Goal: Check status: Check status

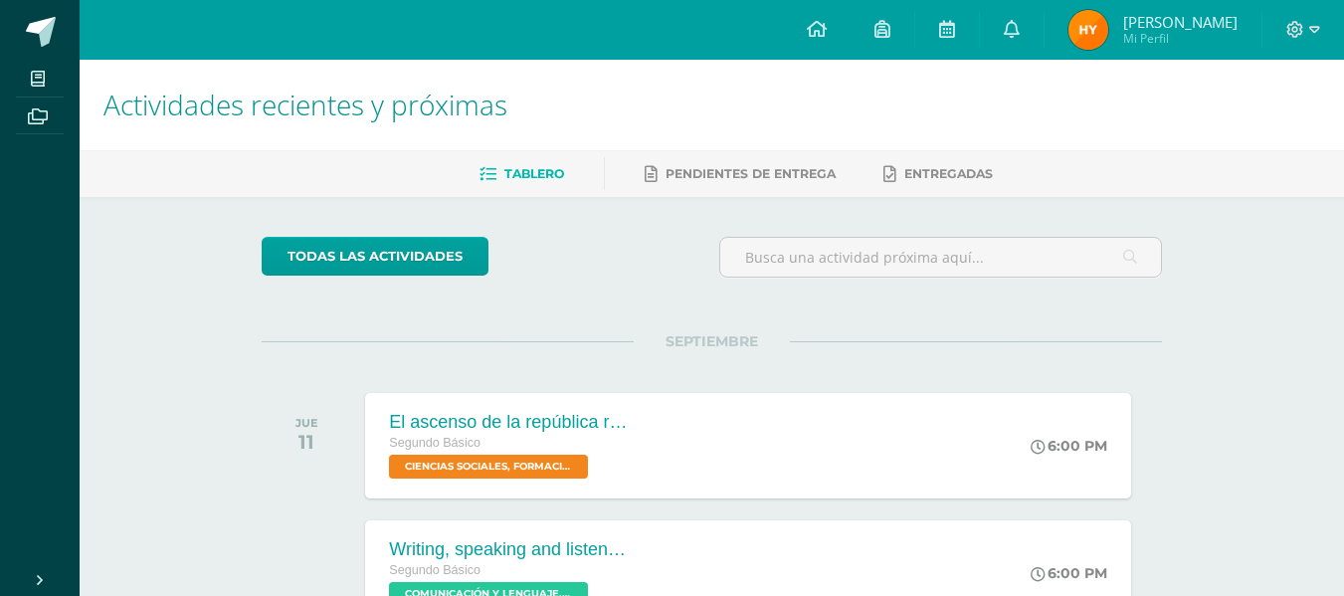
click at [1109, 31] on img at bounding box center [1089, 30] width 40 height 40
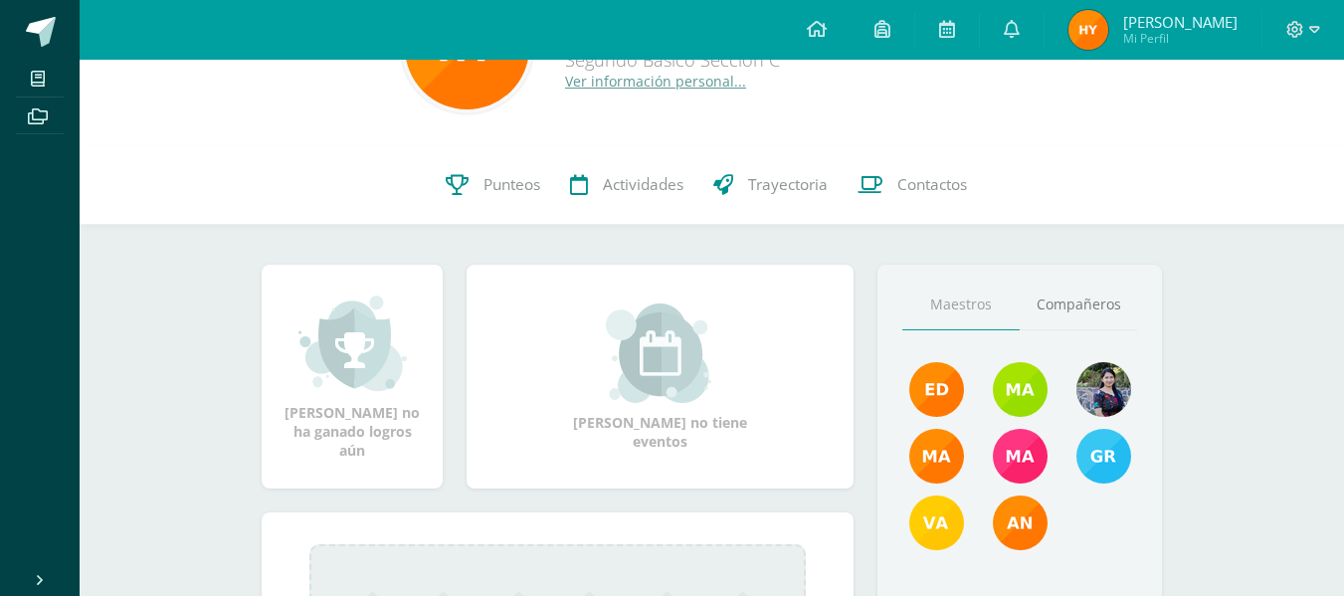
scroll to position [111, 0]
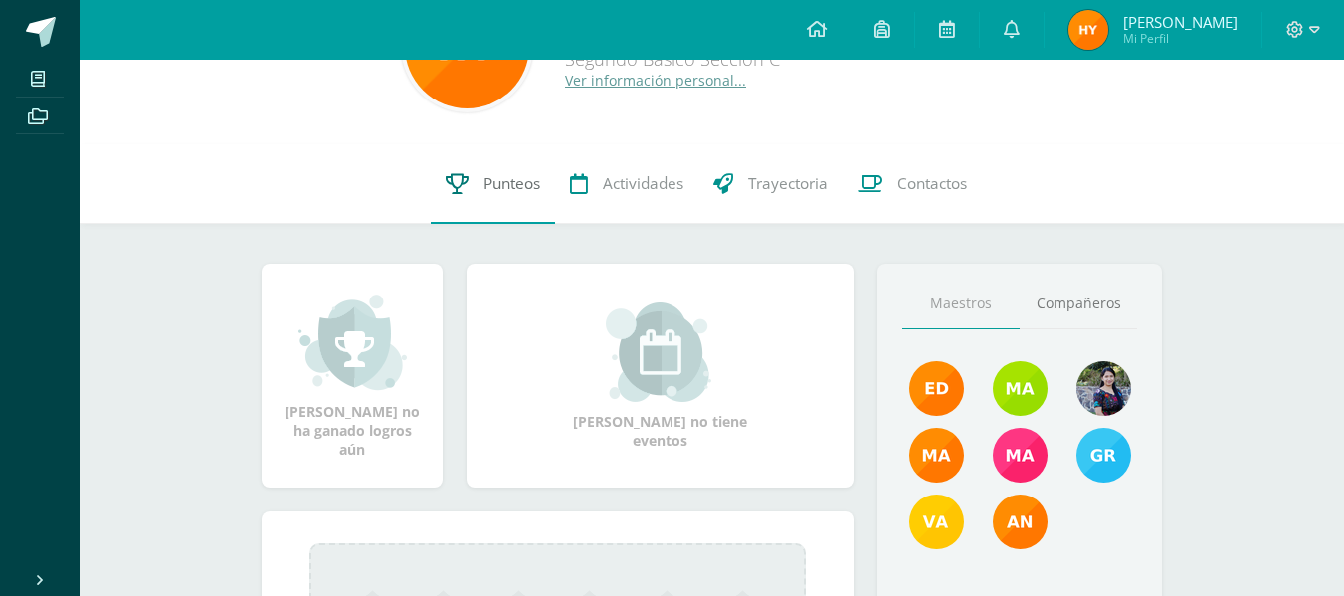
click at [506, 170] on link "Punteos" at bounding box center [493, 184] width 124 height 80
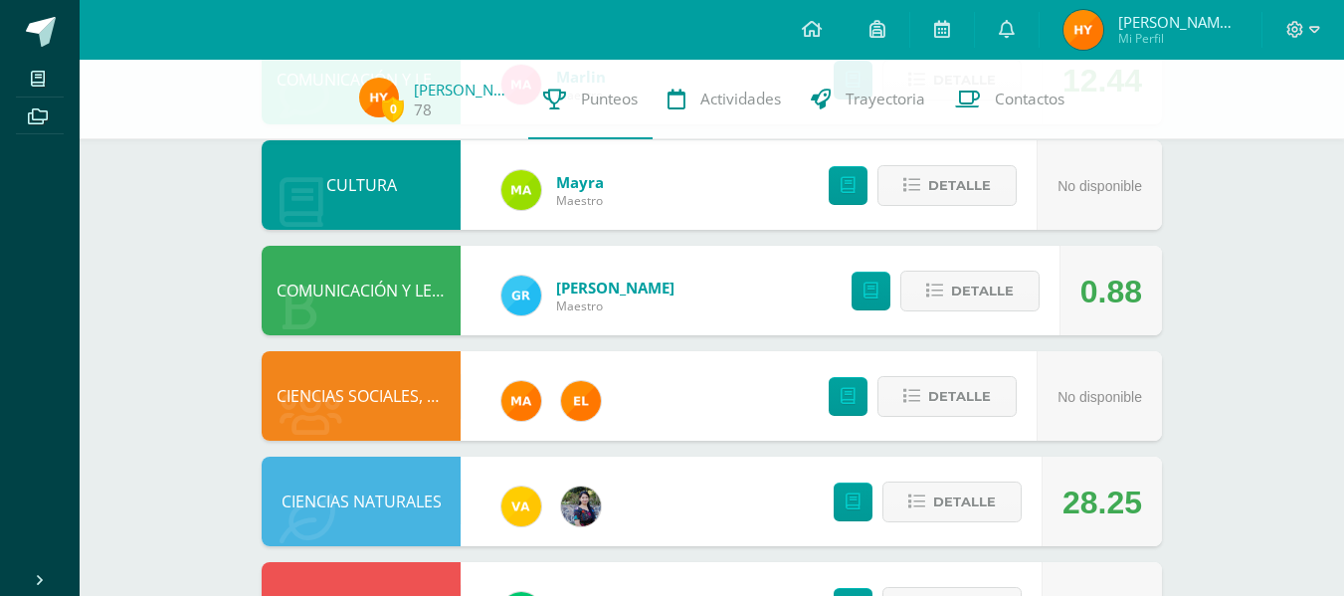
scroll to position [703, 0]
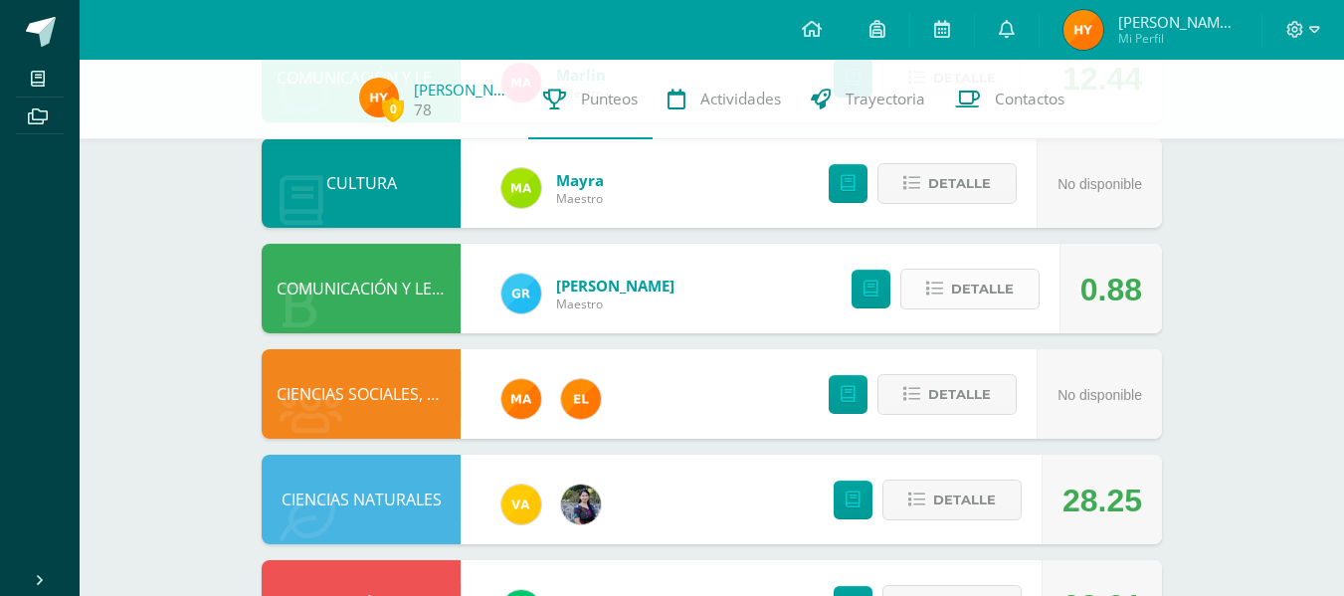
click at [933, 294] on icon at bounding box center [934, 289] width 17 height 17
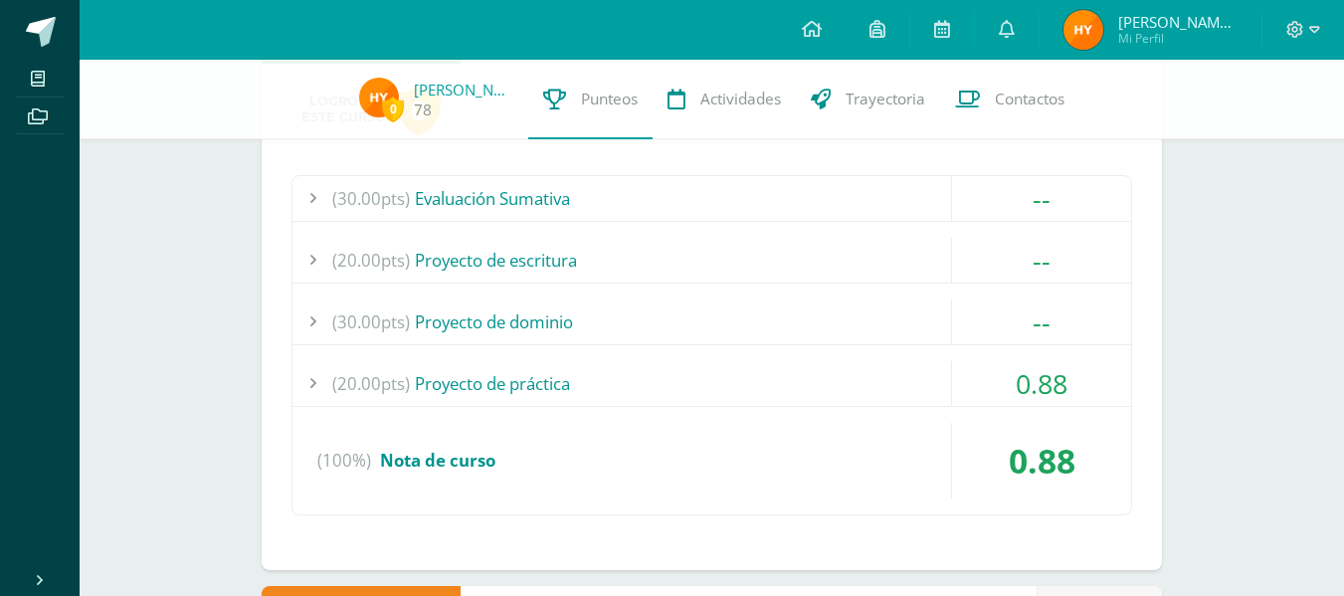
scroll to position [973, 0]
click at [846, 389] on div "(20.00pts) Proyecto de práctica" at bounding box center [712, 382] width 839 height 45
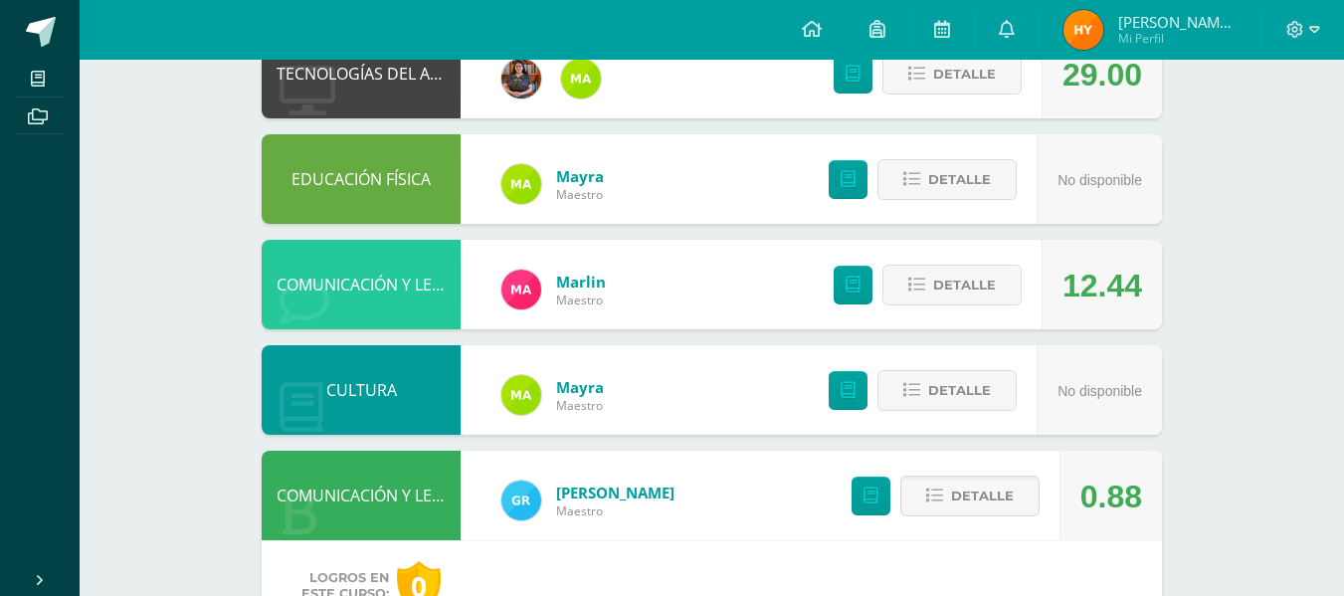
scroll to position [505, 0]
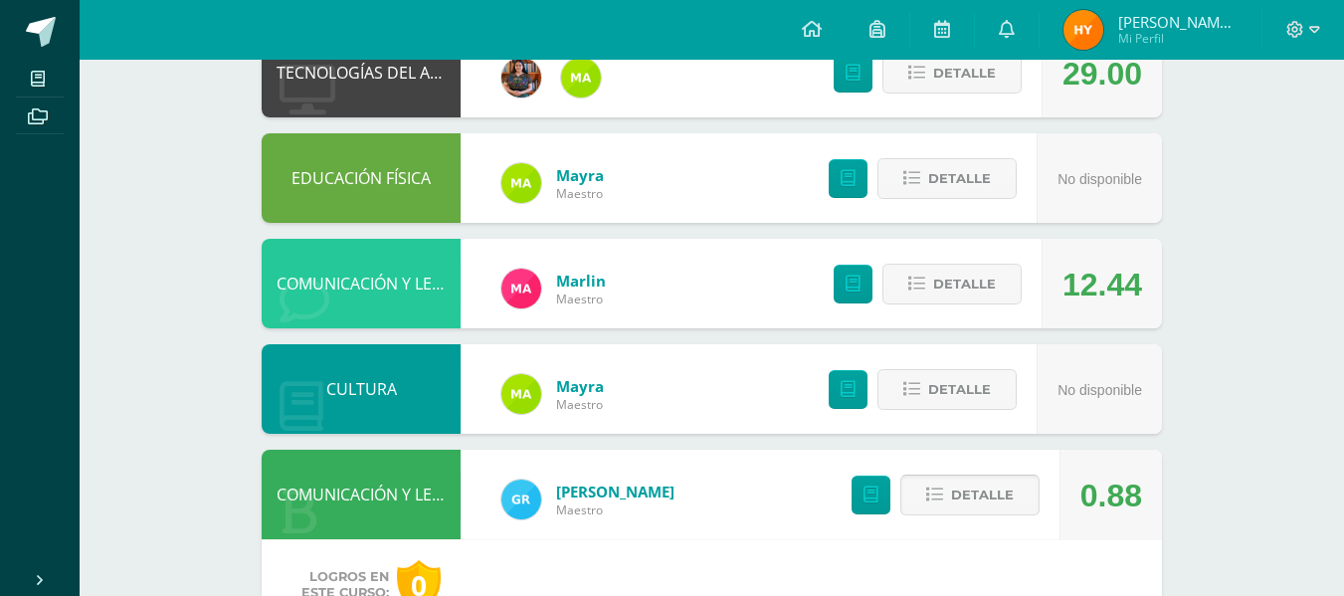
click at [973, 496] on span "Detalle" at bounding box center [982, 495] width 63 height 37
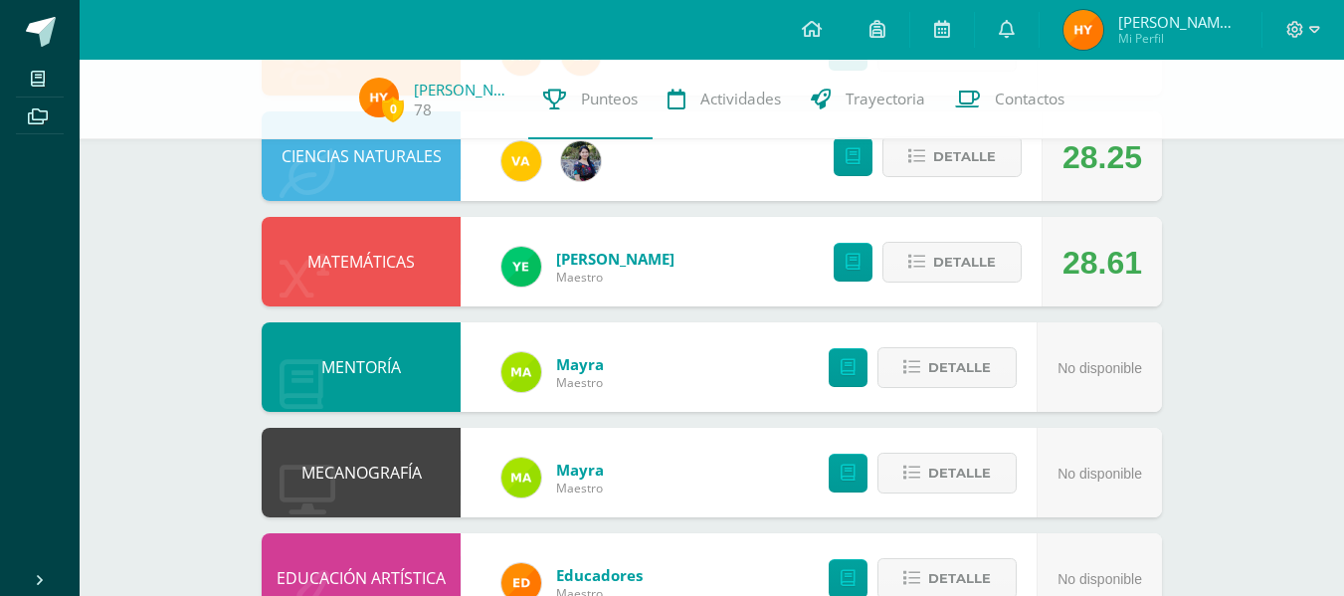
scroll to position [1045, 0]
